Goal: Task Accomplishment & Management: Complete application form

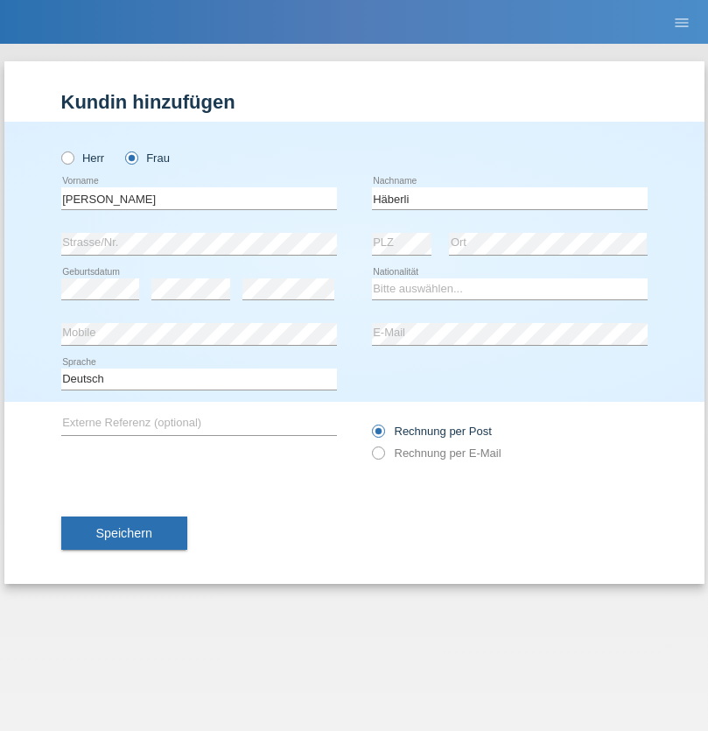
type input "Häberli"
select select "CH"
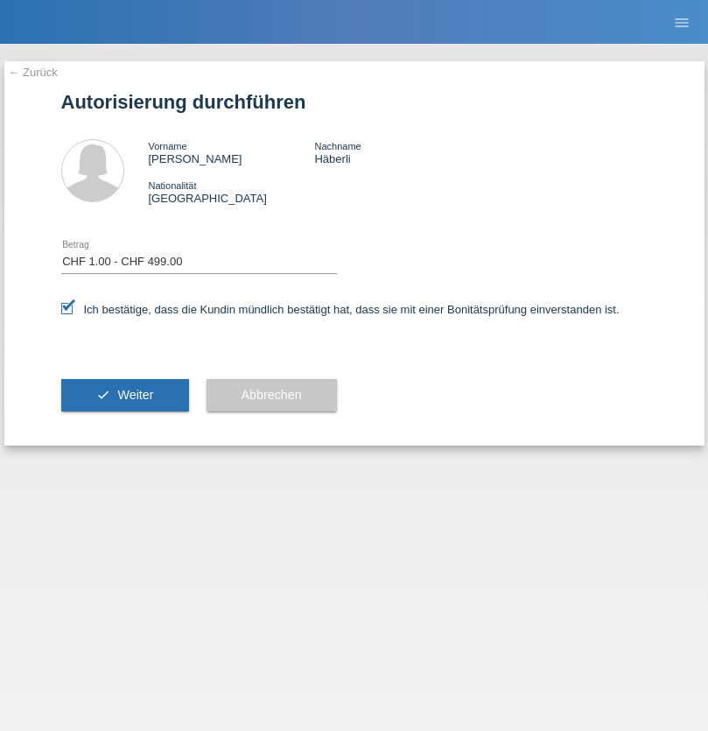
select select "1"
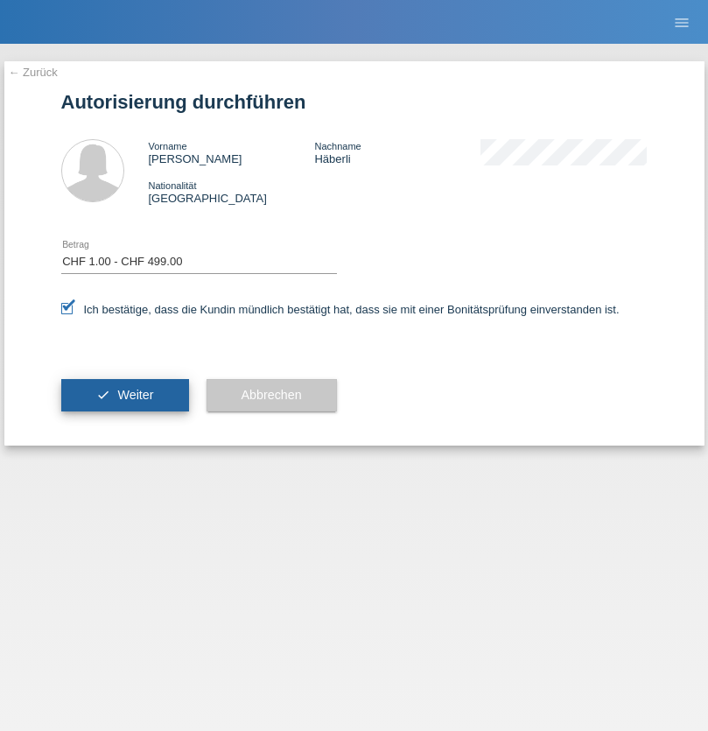
click at [124, 395] on span "Weiter" at bounding box center [135, 395] width 36 height 14
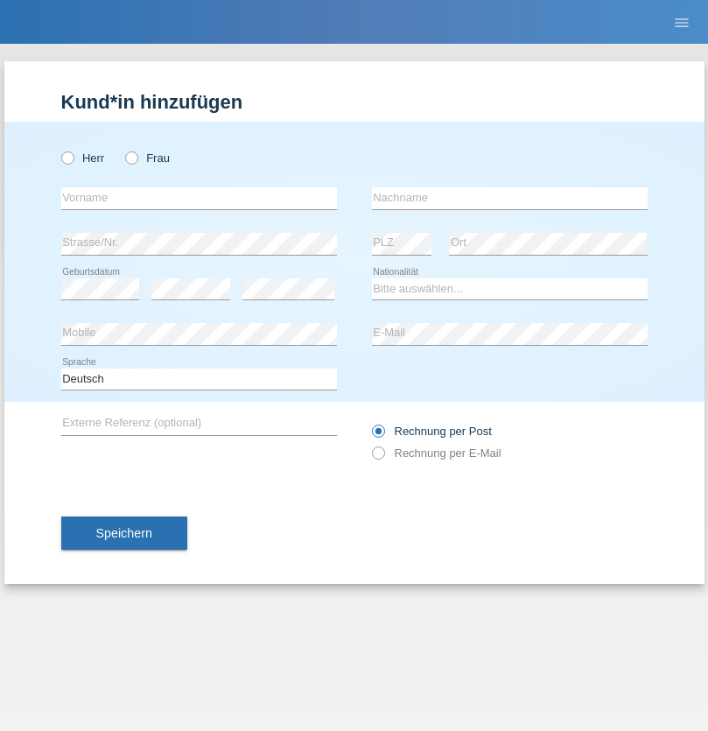
radio input "true"
click at [199, 198] on input "text" at bounding box center [199, 198] width 276 height 22
type input "[PERSON_NAME]"
click at [510, 198] on input "text" at bounding box center [510, 198] width 276 height 22
type input "Häberli"
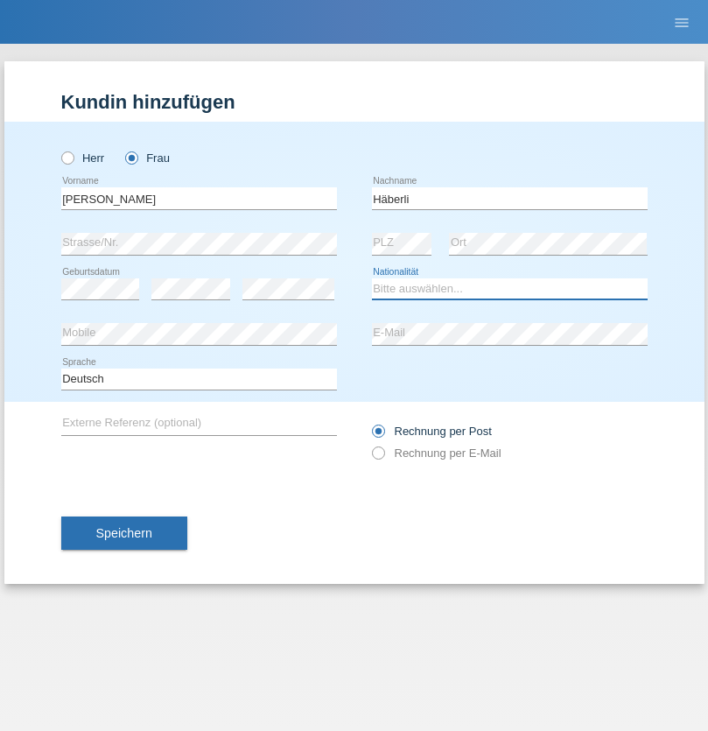
select select "CH"
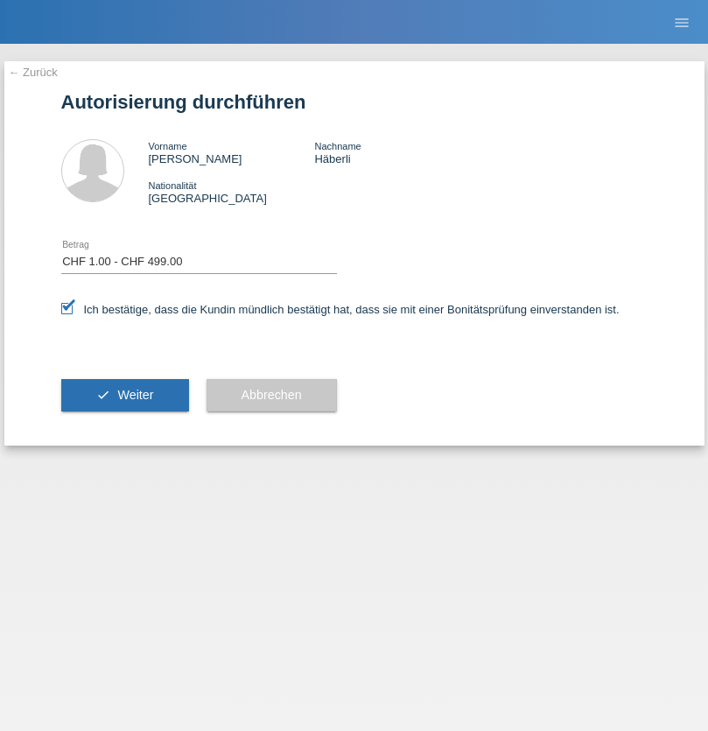
select select "1"
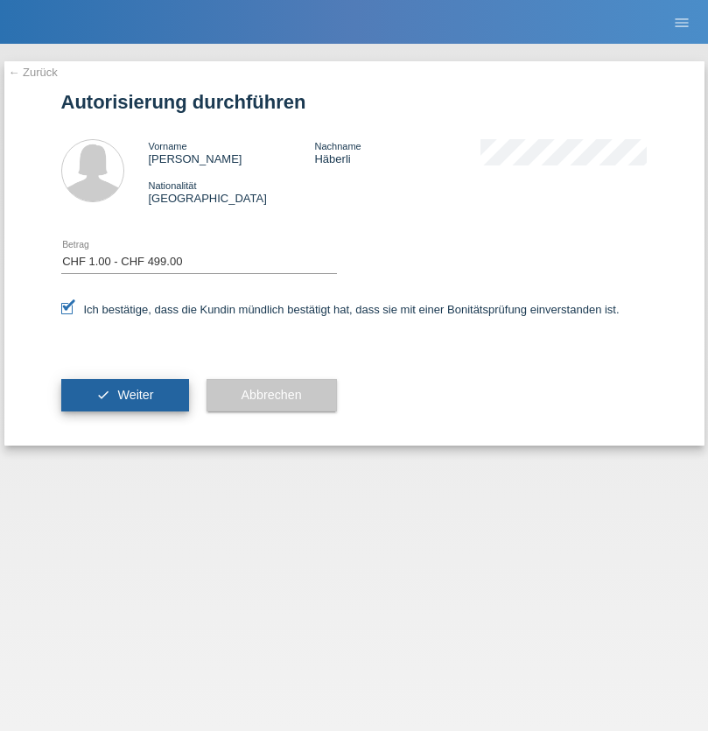
click at [124, 395] on span "Weiter" at bounding box center [135, 395] width 36 height 14
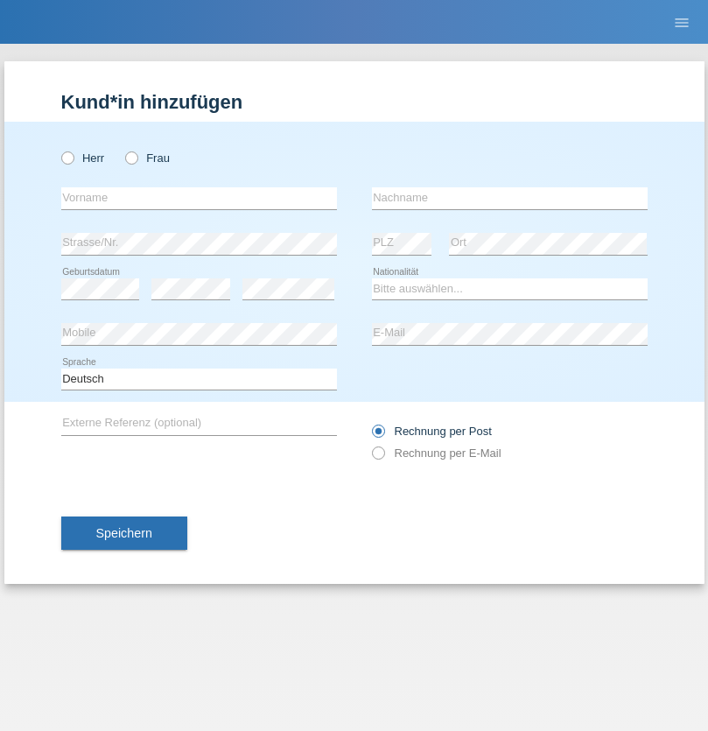
radio input "true"
click at [199, 198] on input "text" at bounding box center [199, 198] width 276 height 22
type input "[PERSON_NAME]"
click at [510, 198] on input "text" at bounding box center [510, 198] width 276 height 22
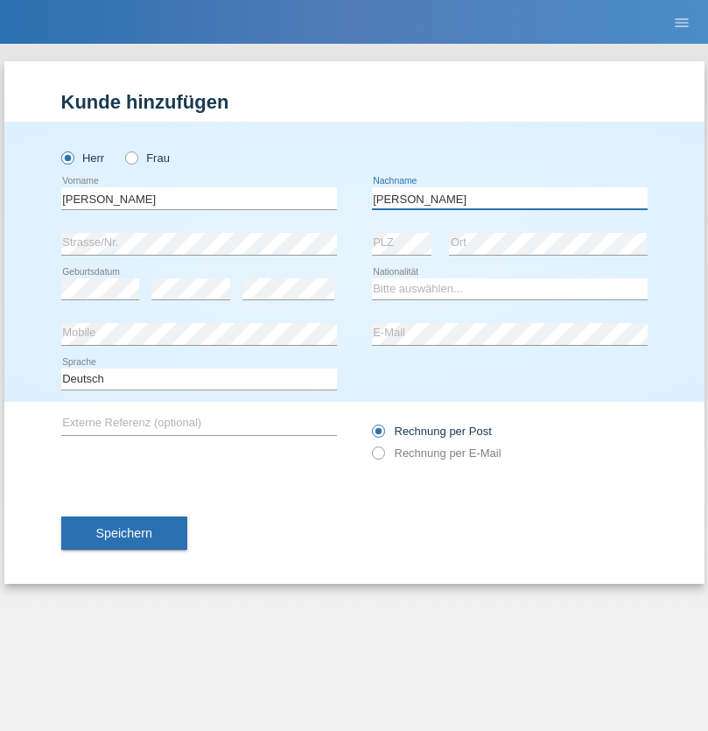
type input "Bernarda"
select select "PT"
select select "C"
select select "01"
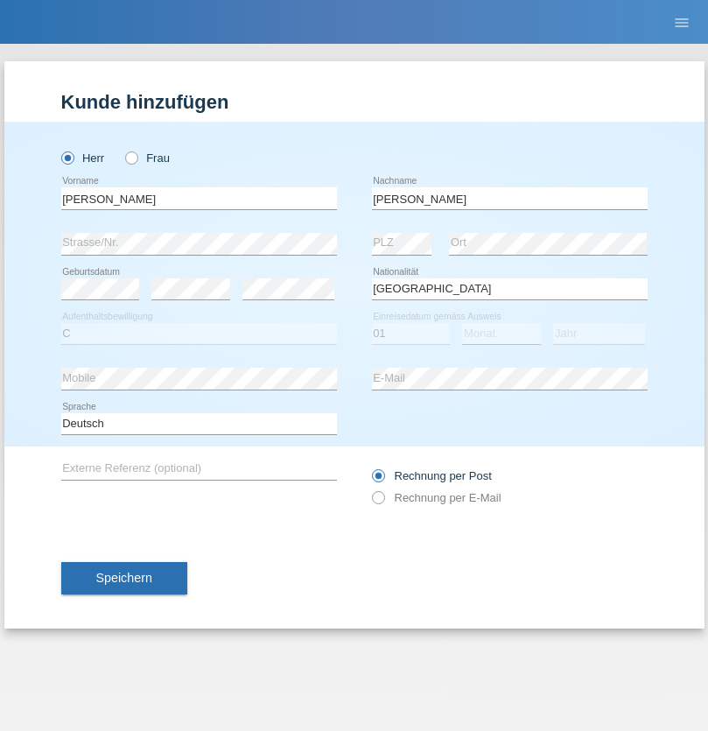
select select "06"
select select "2021"
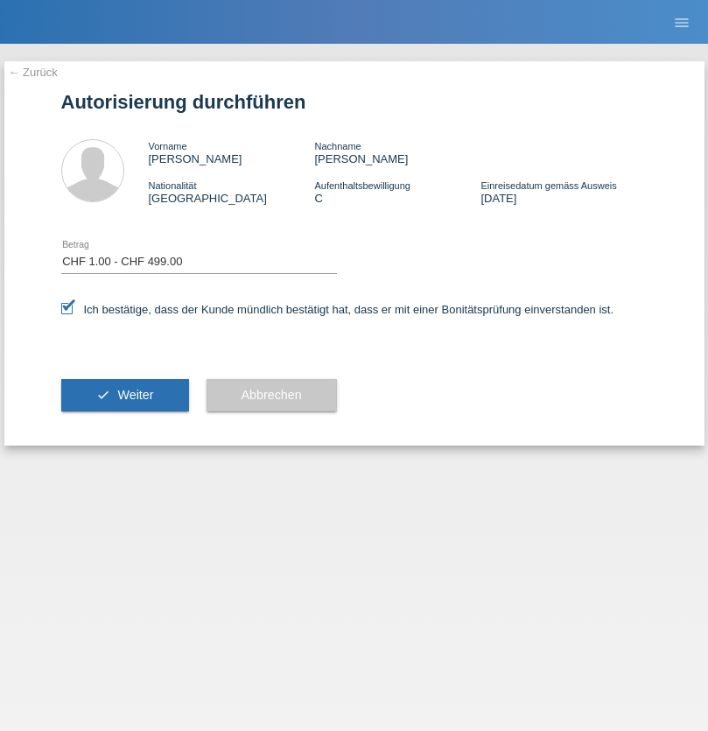
select select "1"
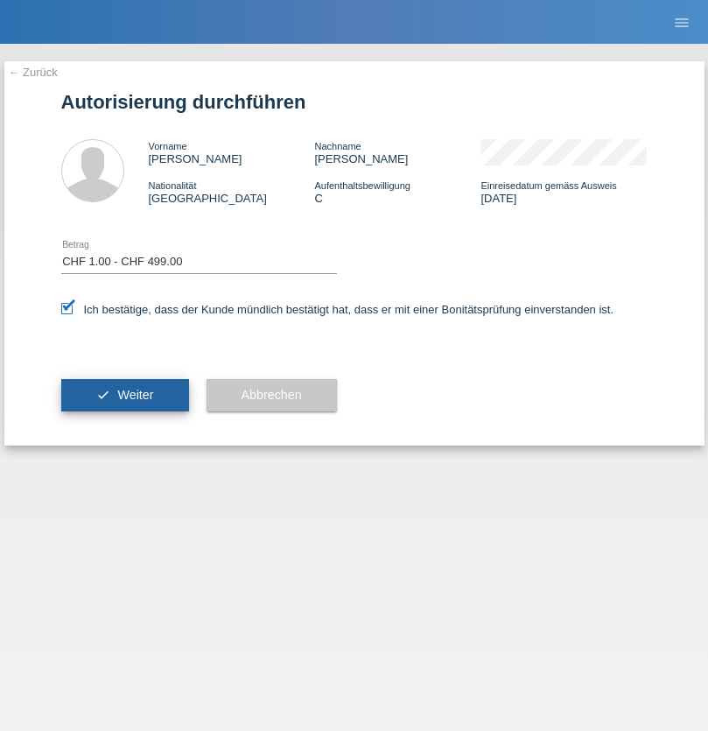
click at [124, 395] on span "Weiter" at bounding box center [135, 395] width 36 height 14
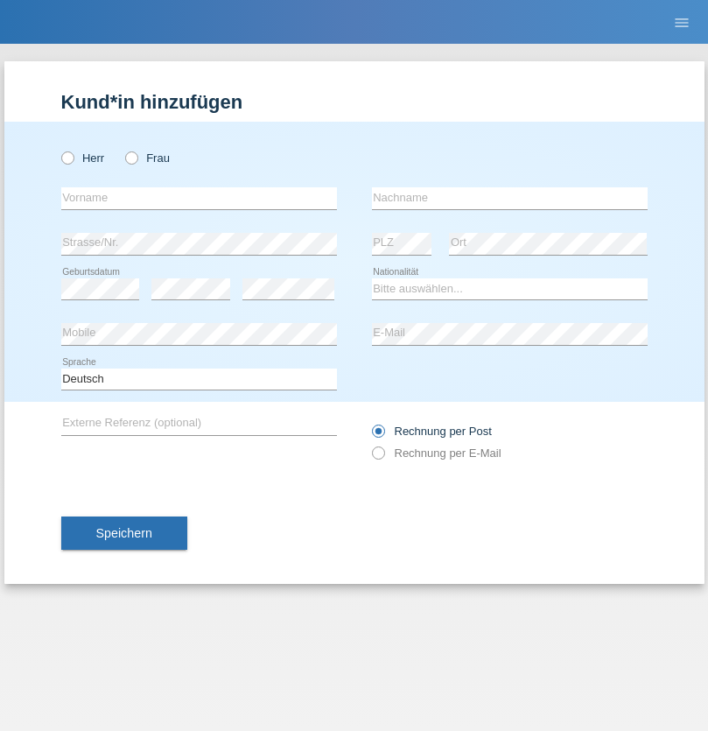
radio input "true"
click at [199, 198] on input "text" at bounding box center [199, 198] width 276 height 22
type input "Francesco"
click at [510, 198] on input "text" at bounding box center [510, 198] width 276 height 22
type input "Fortugno"
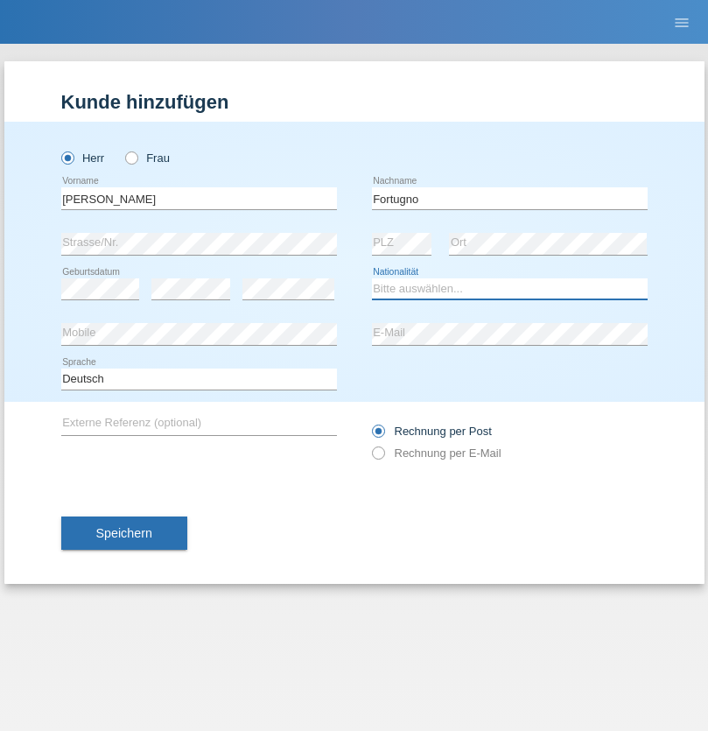
select select "IT"
select select "C"
select select "09"
select select "08"
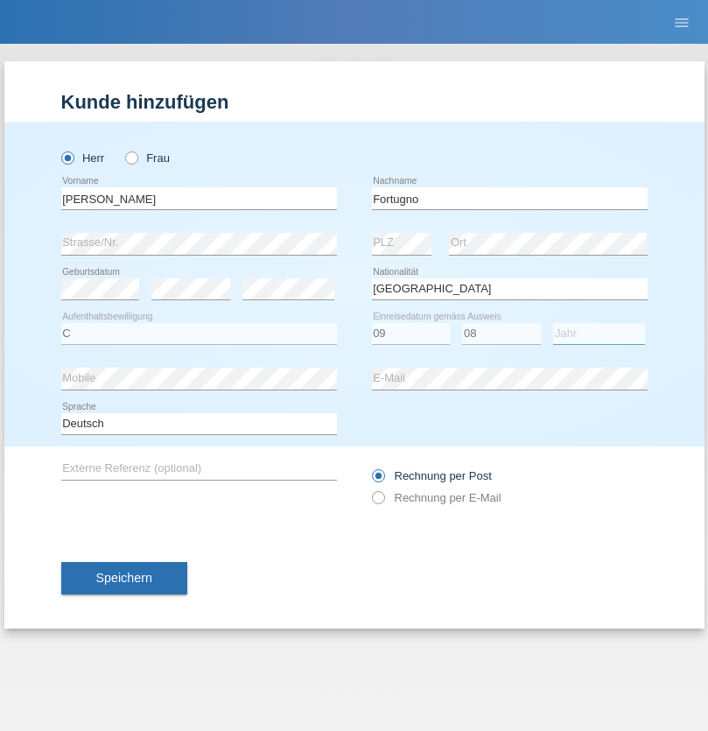
select select "2006"
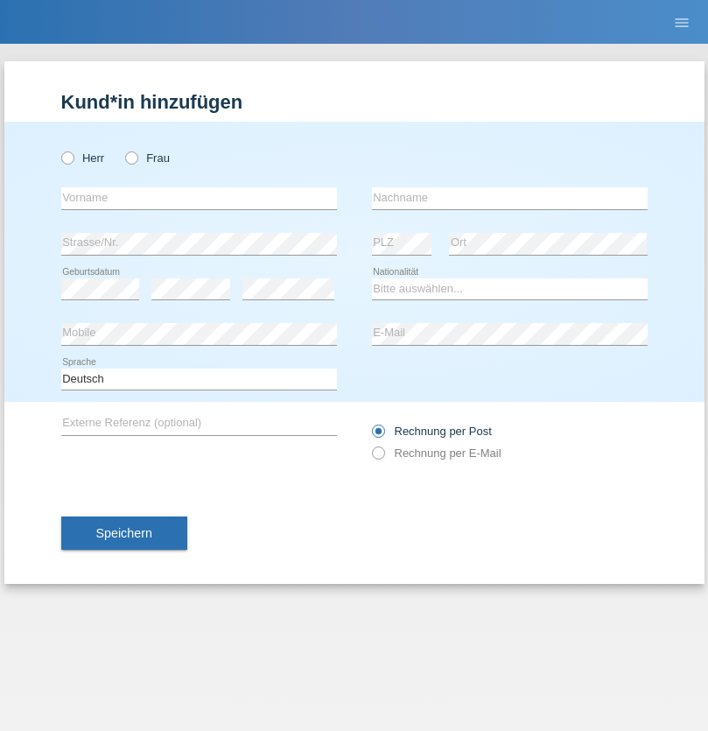
radio input "true"
click at [199, 198] on input "text" at bounding box center [199, 198] width 276 height 22
type input "Farkash"
click at [510, 198] on input "text" at bounding box center [510, 198] width 276 height 22
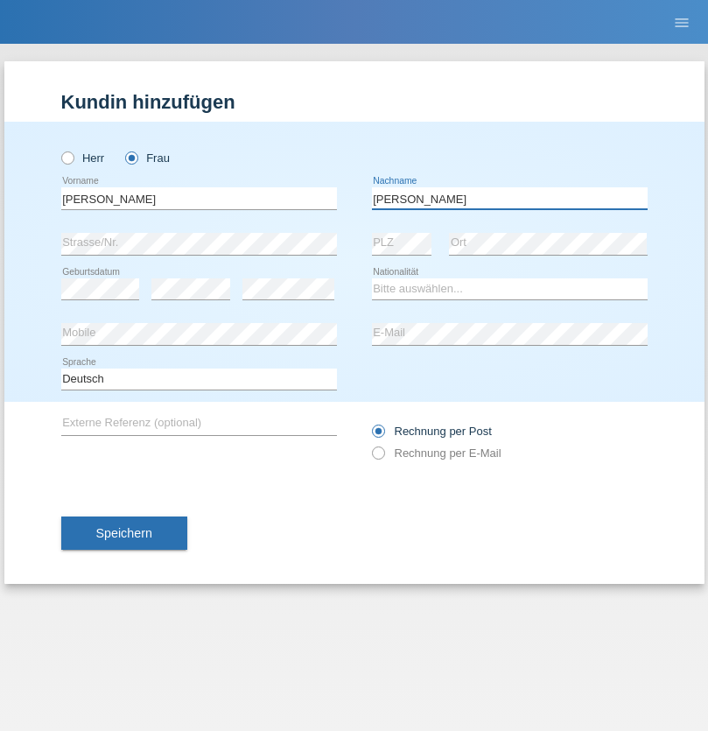
type input "Yolana"
select select "UA"
select select "C"
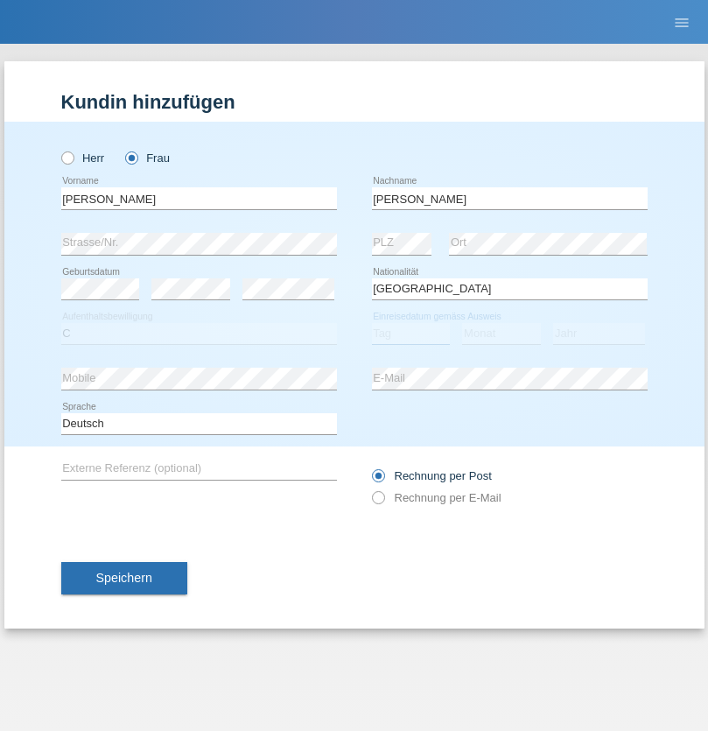
select select "23"
select select "10"
select select "2021"
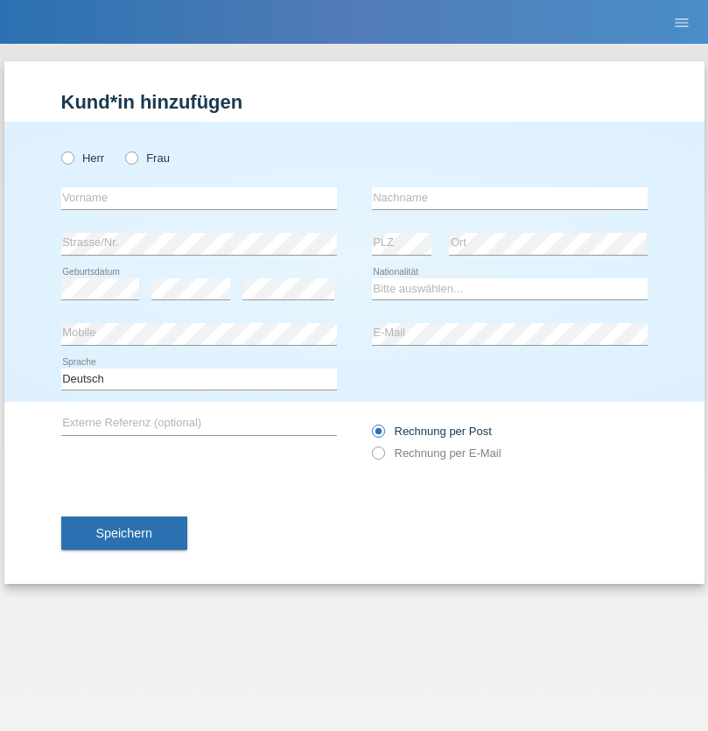
radio input "true"
click at [199, 198] on input "text" at bounding box center [199, 198] width 276 height 22
type input "Terezie"
click at [510, 198] on input "text" at bounding box center [510, 198] width 276 height 22
type input "Zachariášová"
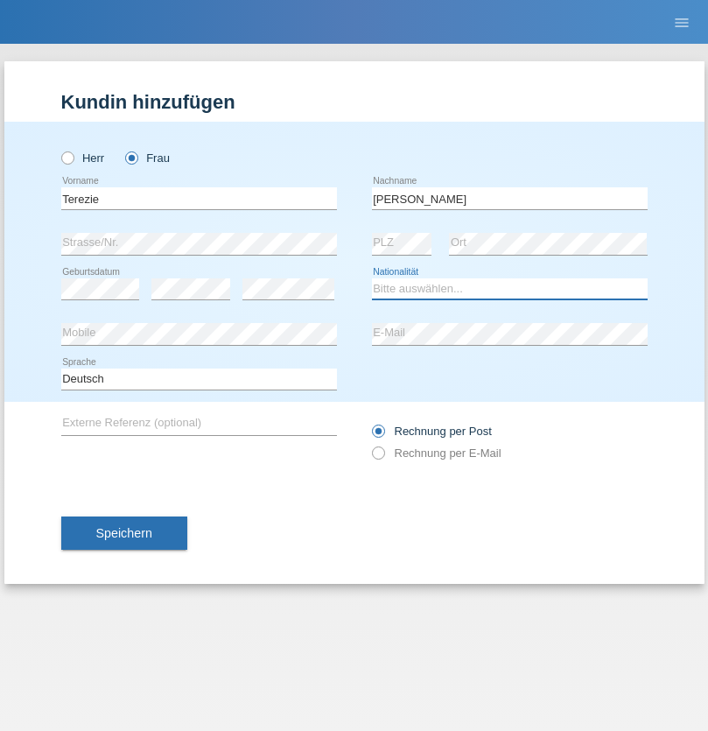
select select "CH"
radio input "true"
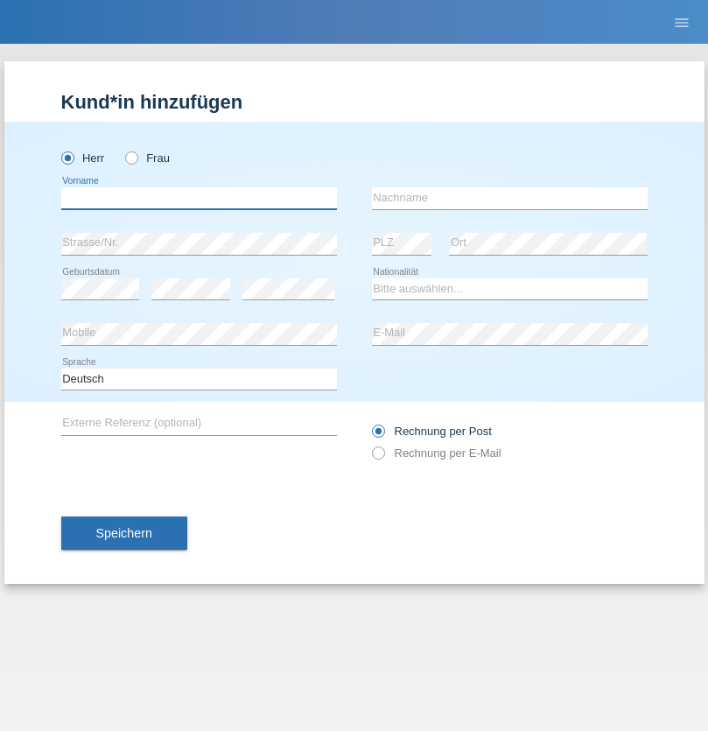
click at [199, 198] on input "text" at bounding box center [199, 198] width 276 height 22
type input "firat"
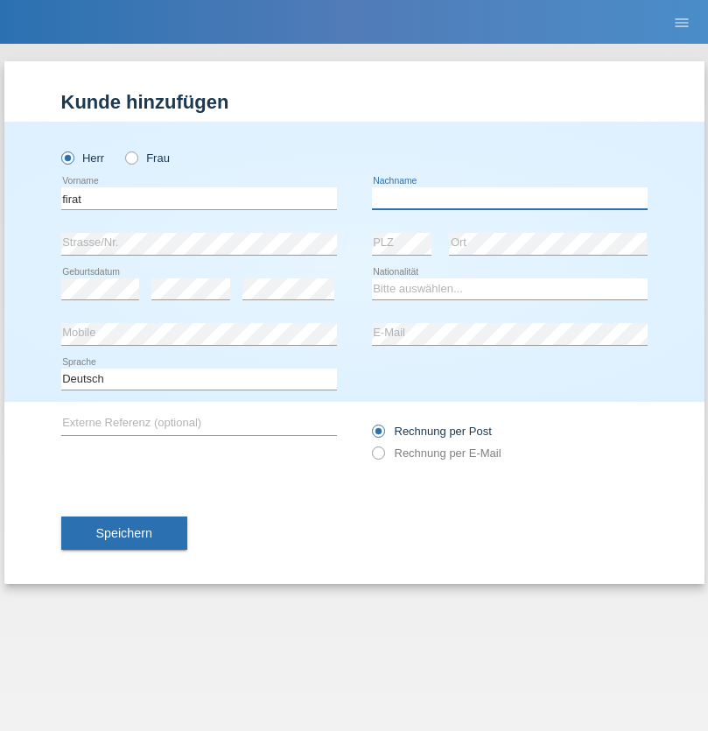
click at [510, 198] on input "text" at bounding box center [510, 198] width 276 height 22
type input "kara"
select select "CH"
radio input "true"
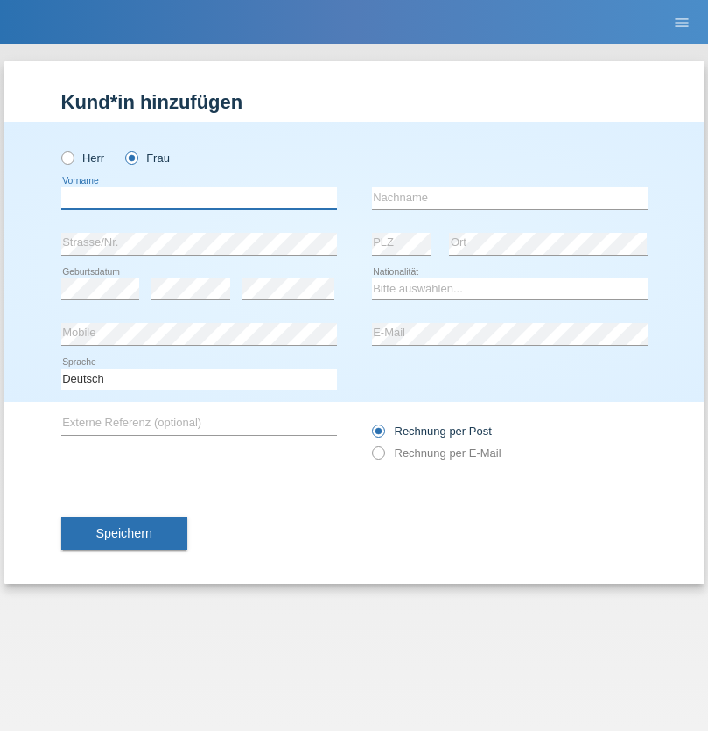
click at [199, 198] on input "text" at bounding box center [199, 198] width 276 height 22
type input "Nuria"
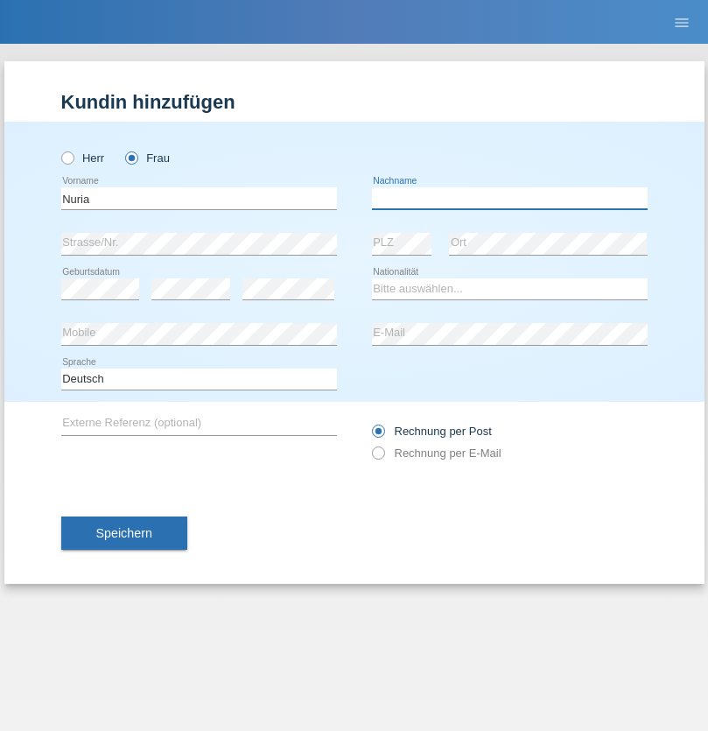
click at [510, 198] on input "text" at bounding box center [510, 198] width 276 height 22
type input "D'Antino"
select select "CH"
